Goal: Information Seeking & Learning: Understand process/instructions

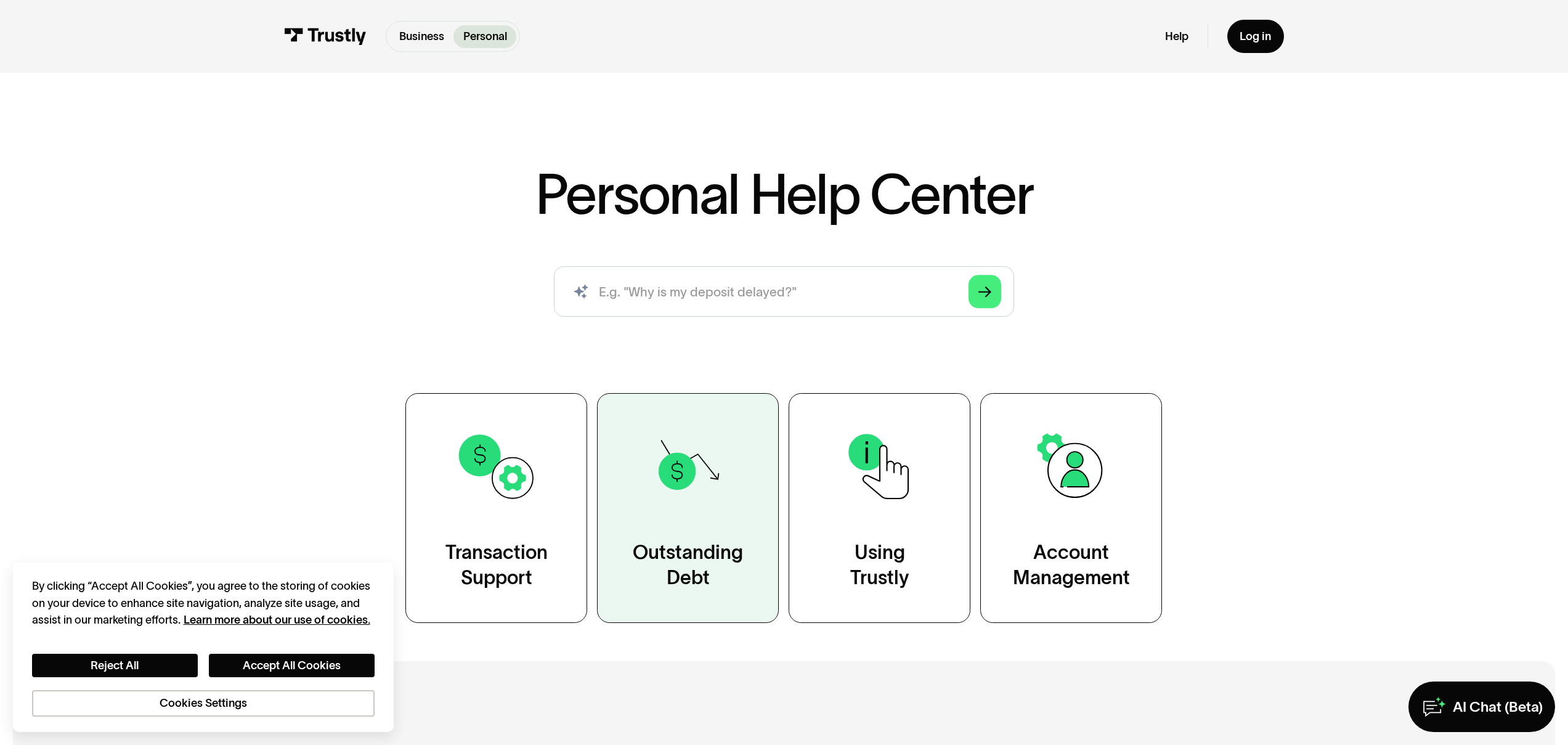
scroll to position [92, 0]
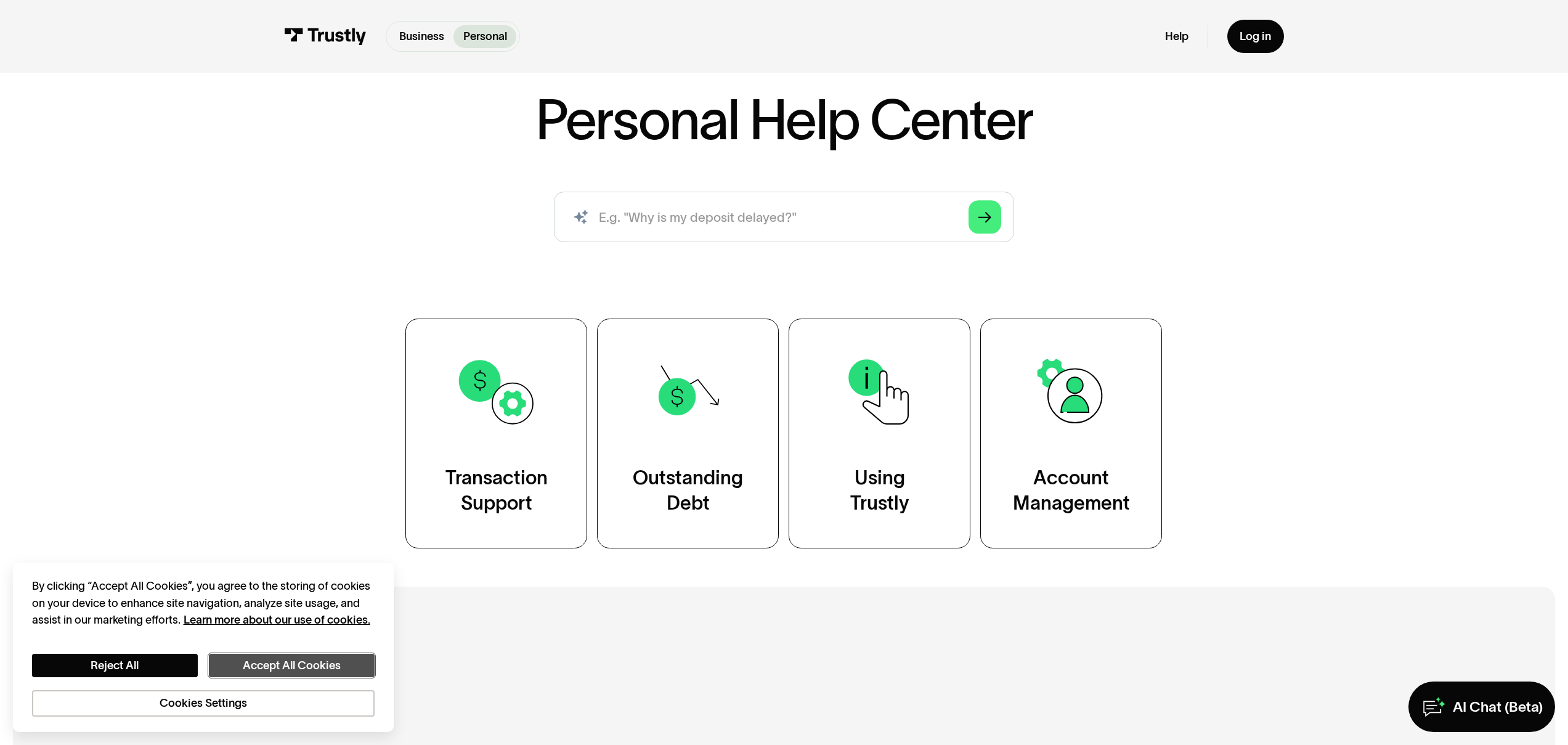
click at [350, 663] on button "Accept All Cookies" at bounding box center [291, 666] width 166 height 24
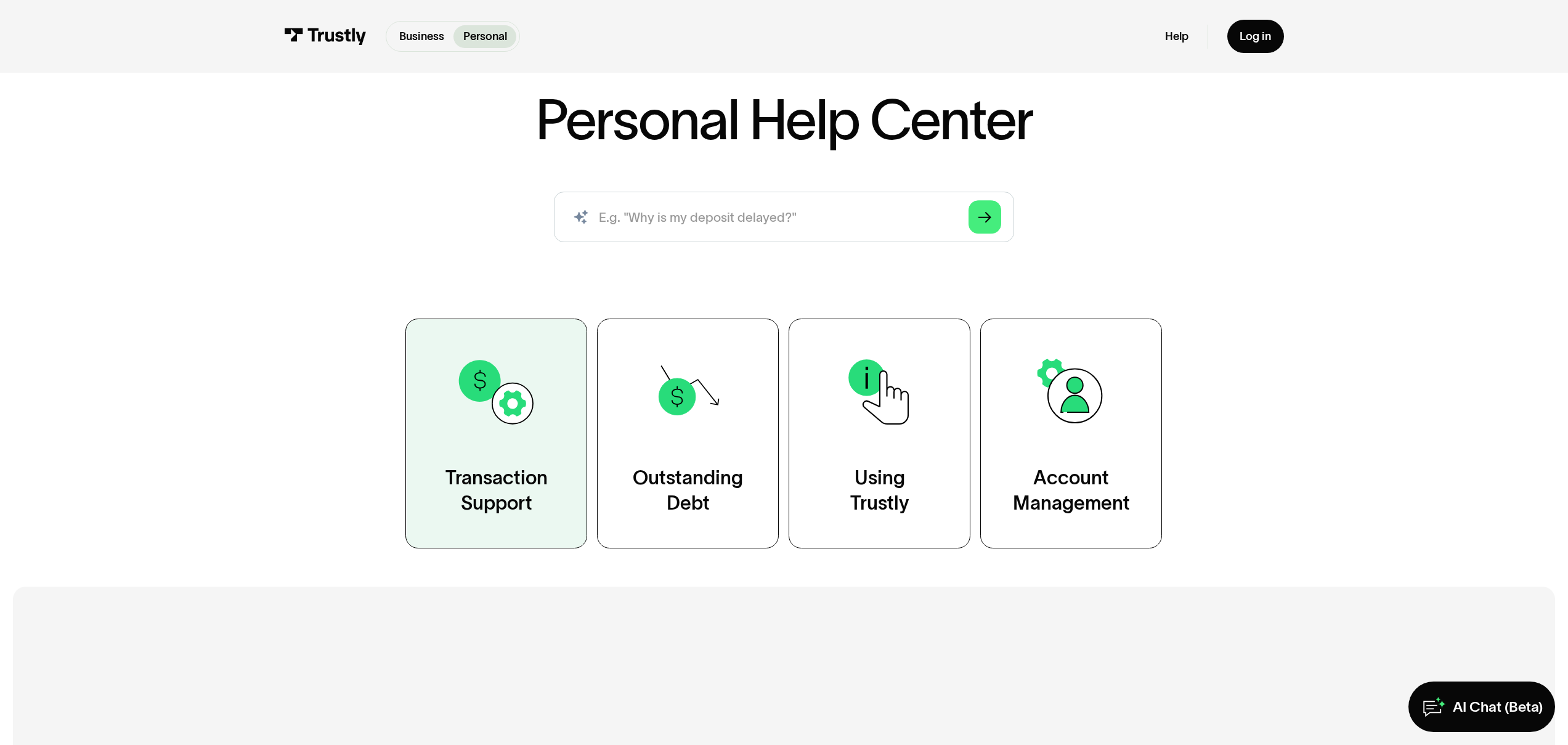
click at [510, 464] on link "Transaction Support" at bounding box center [496, 433] width 182 height 230
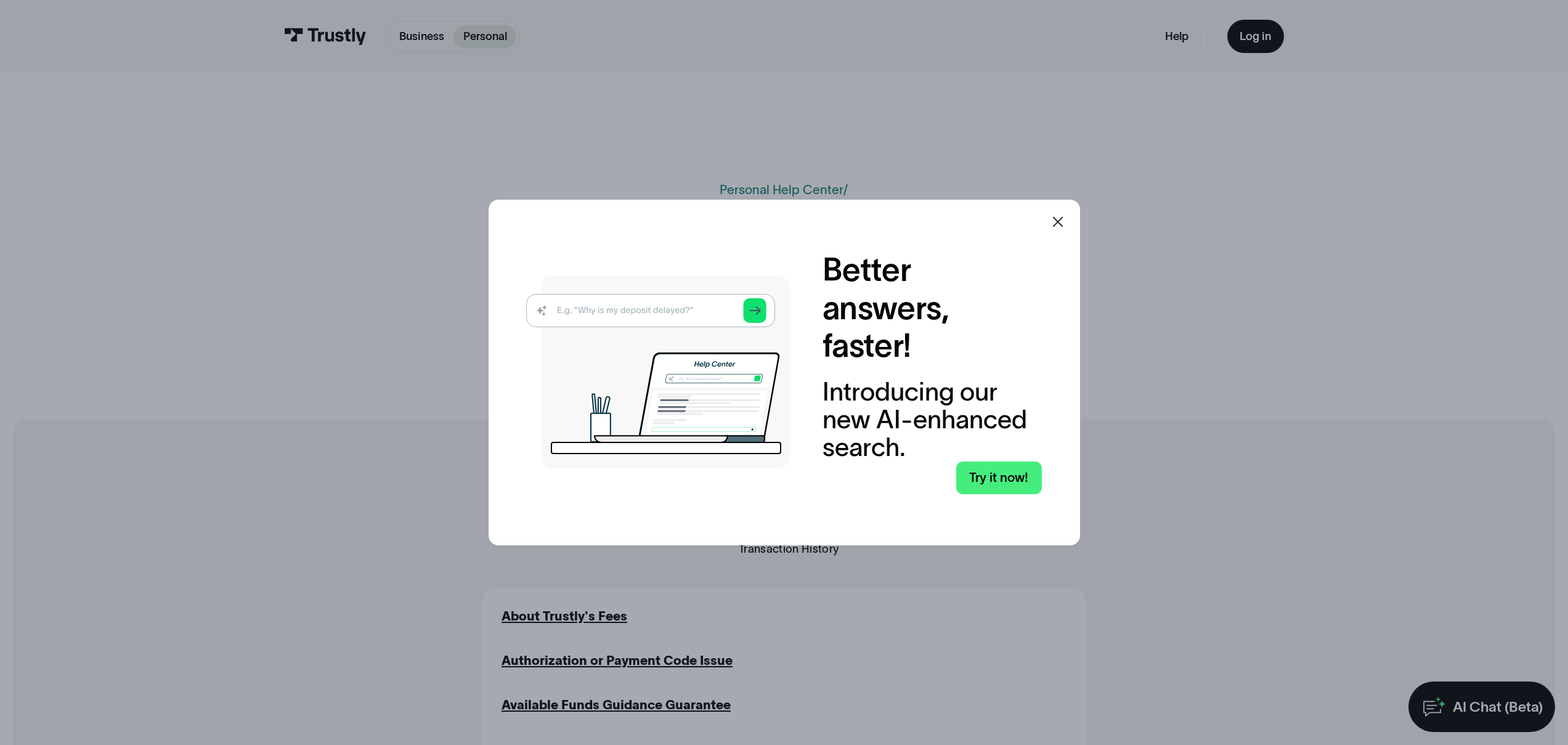
click at [1057, 218] on icon at bounding box center [1057, 221] width 15 height 15
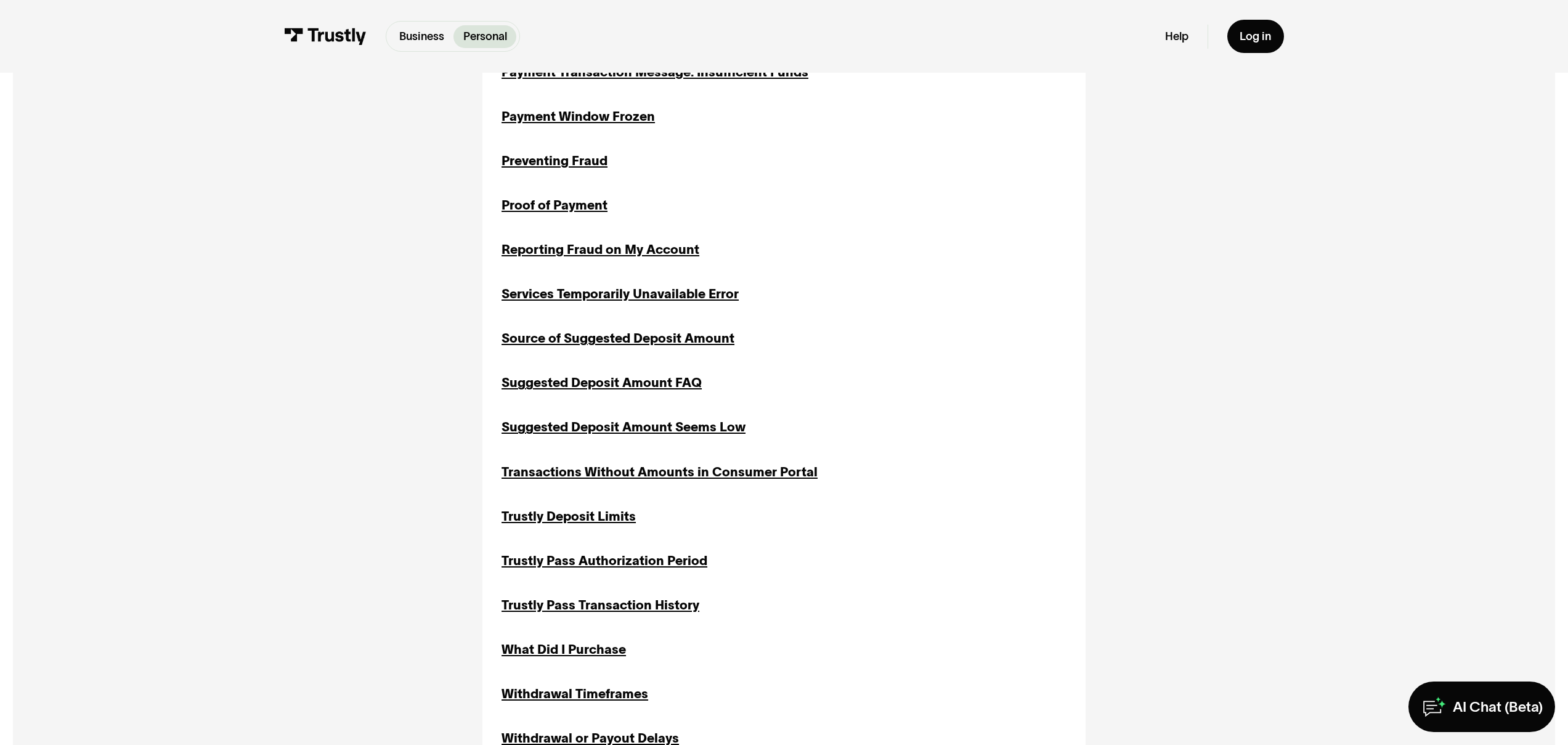
scroll to position [1601, 0]
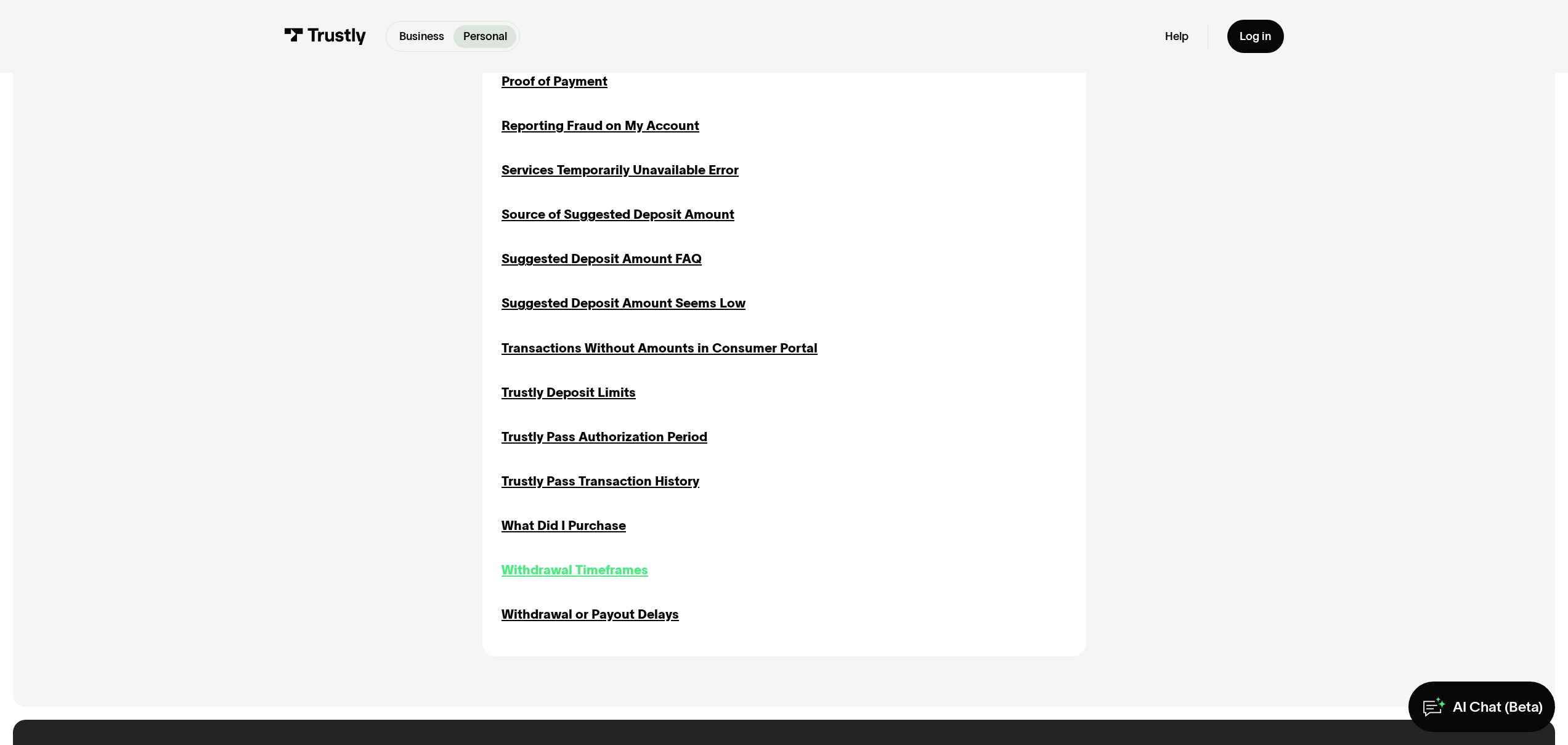
click at [598, 576] on div "Withdrawal Timeframes" at bounding box center [575, 570] width 147 height 19
